Goal: Use online tool/utility: Utilize a website feature to perform a specific function

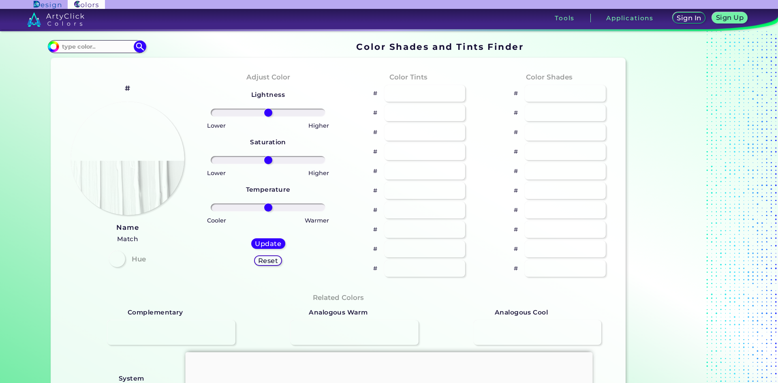
type input "#e6b5a5"
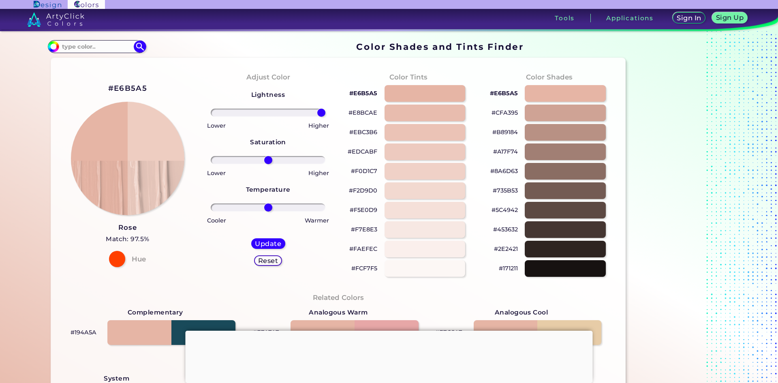
drag, startPoint x: 271, startPoint y: 110, endPoint x: 351, endPoint y: 110, distance: 80.3
click at [326, 110] on input "range" at bounding box center [268, 113] width 115 height 8
click at [388, 331] on div at bounding box center [389, 331] width 407 height 0
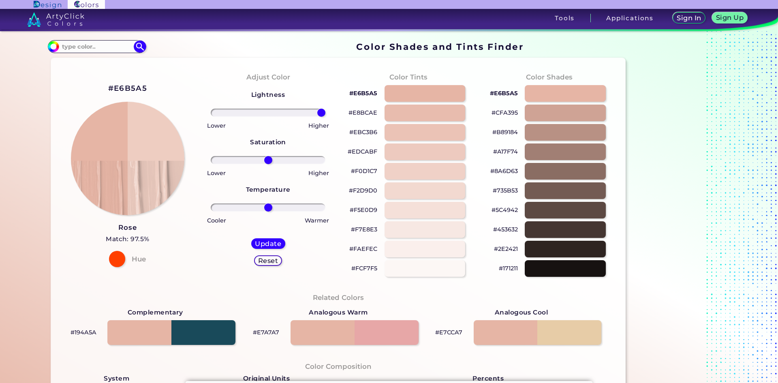
click at [263, 263] on h5 "Reset" at bounding box center [268, 260] width 18 height 6
type input "0"
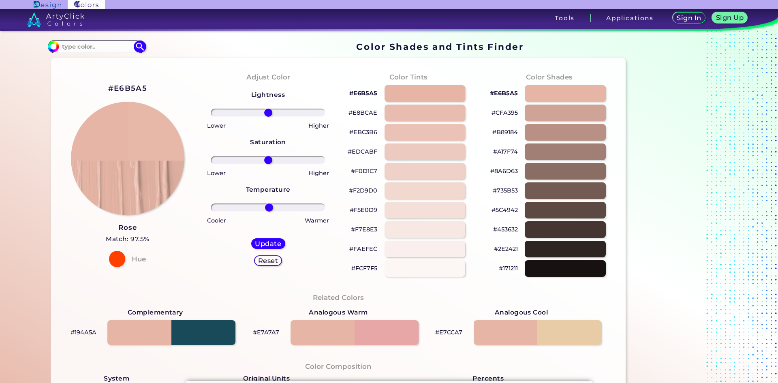
drag, startPoint x: 262, startPoint y: 206, endPoint x: 267, endPoint y: 209, distance: 5.4
click at [267, 209] on input "range" at bounding box center [268, 208] width 115 height 8
click at [271, 264] on h5 "Reset" at bounding box center [268, 260] width 18 height 6
type input "0"
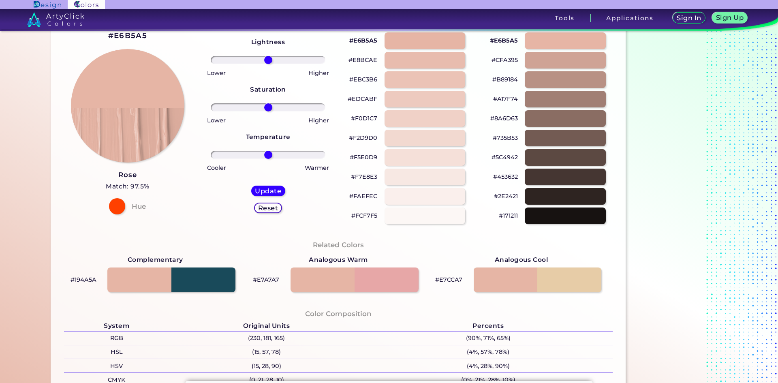
scroll to position [81, 0]
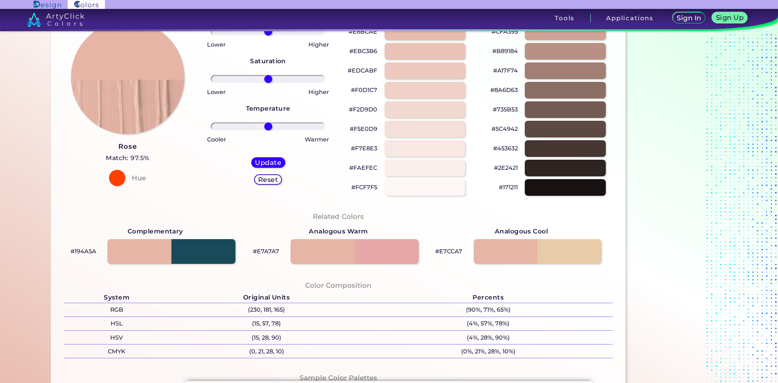
click at [441, 251] on p "#E7CCA7" at bounding box center [448, 251] width 27 height 10
drag, startPoint x: 437, startPoint y: 251, endPoint x: 463, endPoint y: 251, distance: 25.9
click at [463, 251] on div "#E7CCA7" at bounding box center [521, 251] width 183 height 29
copy p "E7CCA7"
drag, startPoint x: 278, startPoint y: 251, endPoint x: 255, endPoint y: 255, distance: 23.5
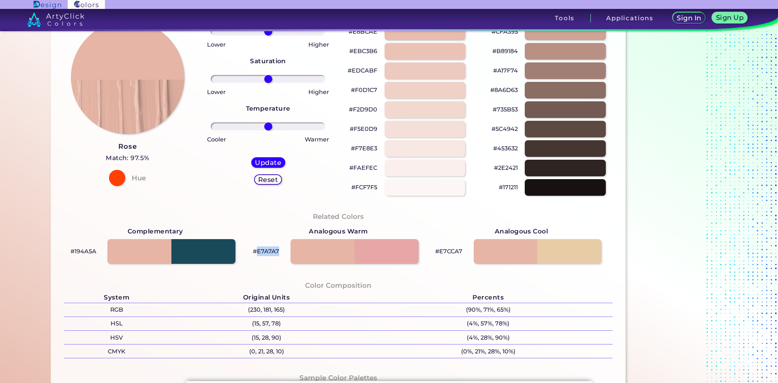
click at [255, 255] on div "#E7A7A7" at bounding box center [338, 251] width 183 height 29
copy p "E7A7A7"
drag, startPoint x: 73, startPoint y: 251, endPoint x: 96, endPoint y: 251, distance: 23.1
click at [96, 251] on div "#194A5A" at bounding box center [155, 251] width 183 height 29
copy p "194A5A"
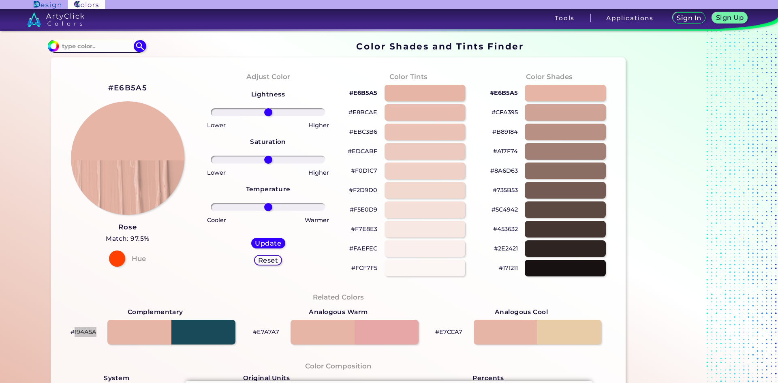
scroll to position [0, 0]
click at [363, 113] on p "#E8BCAE" at bounding box center [363, 113] width 29 height 10
click at [364, 131] on p "#EBC3B6" at bounding box center [363, 132] width 28 height 10
click at [364, 151] on p "#EDCABF" at bounding box center [363, 152] width 30 height 10
click at [363, 169] on p "#F0D1C7" at bounding box center [364, 171] width 26 height 10
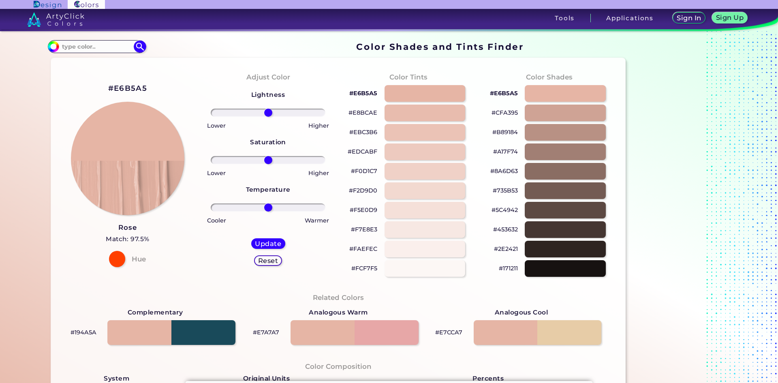
click at [364, 189] on p "#F2D9D0" at bounding box center [363, 191] width 28 height 10
click at [366, 211] on p "#F5E0D9" at bounding box center [364, 210] width 28 height 10
click at [508, 111] on p "#CFA395" at bounding box center [505, 113] width 26 height 10
click at [352, 48] on section "#e6b5a5 Acadia ◉ Acid Green ◉ Aero Blue ◉ Alabaster ◉ Albescent White ◉ Algae ◉…" at bounding box center [339, 47] width 582 height 16
